Goal: Navigation & Orientation: Find specific page/section

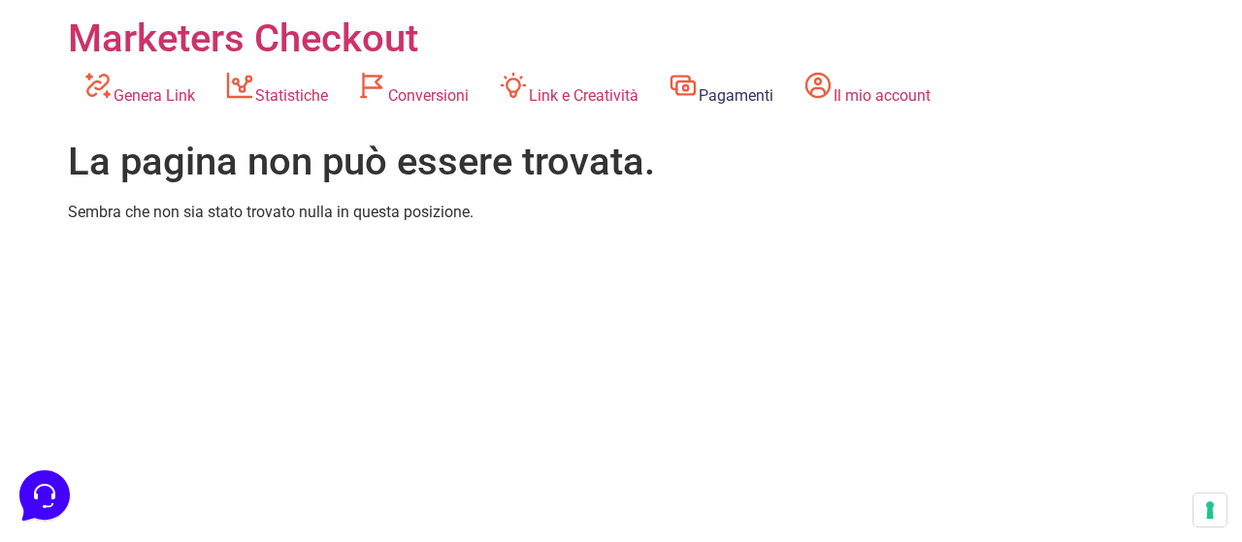
click at [724, 81] on link "Pagamenti" at bounding box center [720, 88] width 135 height 53
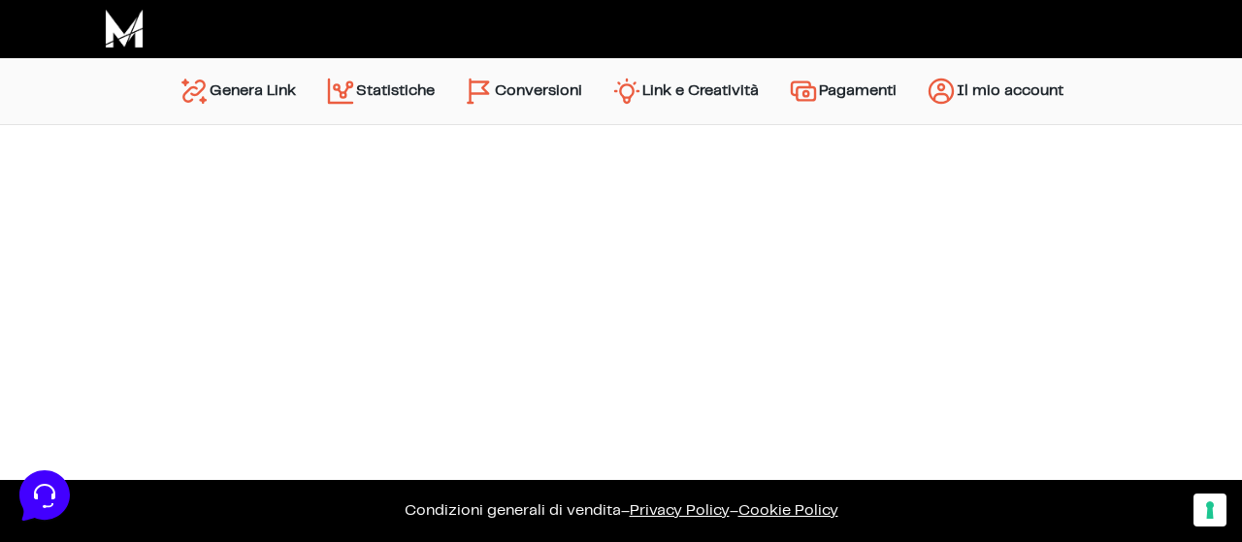
click at [821, 109] on link "Pagamenti" at bounding box center [842, 91] width 138 height 47
click at [957, 89] on img "Menu principale" at bounding box center [941, 91] width 31 height 31
